Goal: Navigation & Orientation: Find specific page/section

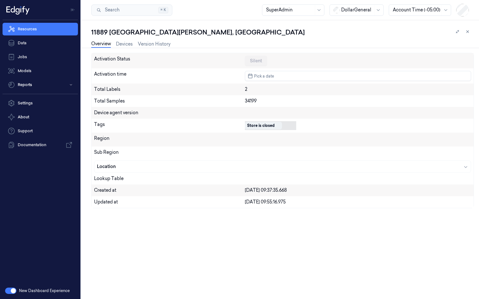
click at [266, 125] on div "Store is closed" at bounding box center [261, 126] width 28 height 6
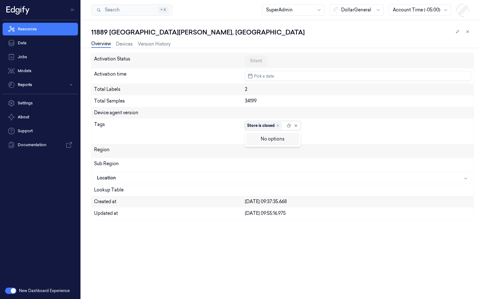
click at [228, 237] on div "Activation Status Silent Activation time Pick a date Total Labels 2 Total Sampl…" at bounding box center [282, 176] width 382 height 246
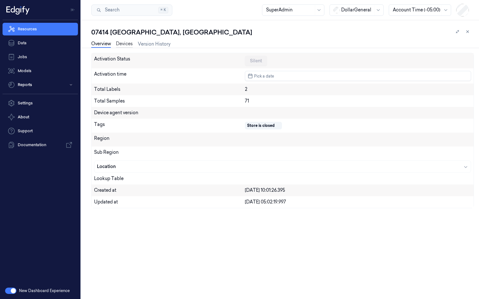
click at [123, 44] on link "Devices" at bounding box center [124, 44] width 17 height 7
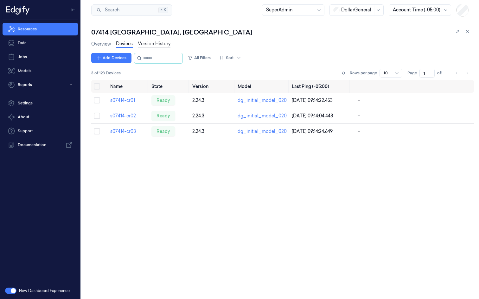
click at [152, 44] on link "Version History" at bounding box center [154, 44] width 33 height 7
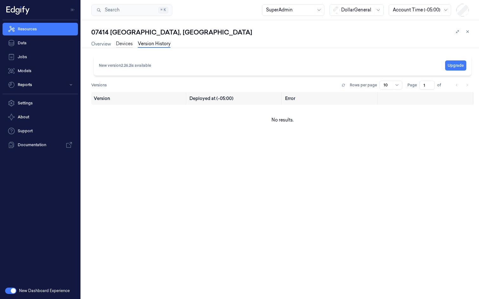
click at [127, 43] on link "Devices" at bounding box center [124, 44] width 17 height 7
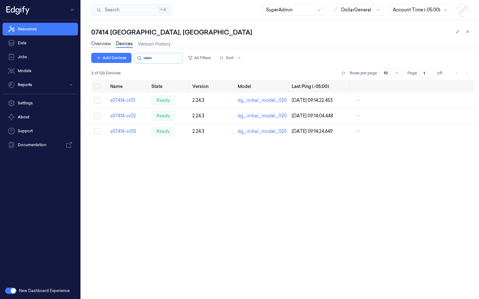
click at [101, 44] on link "Overview" at bounding box center [101, 44] width 20 height 7
